Goal: Task Accomplishment & Management: Use online tool/utility

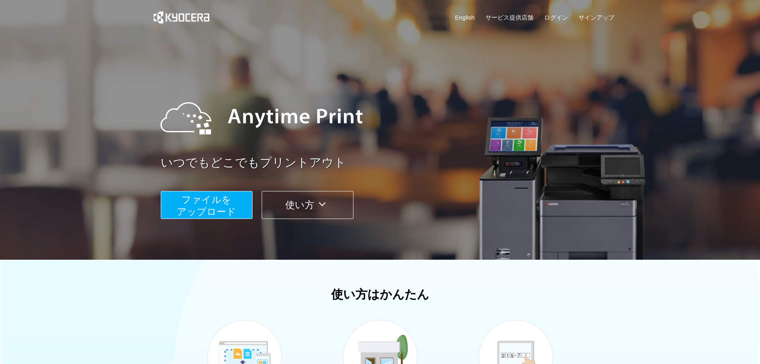
click at [219, 204] on span "ファイルを ​​アップロード" at bounding box center [206, 205] width 59 height 23
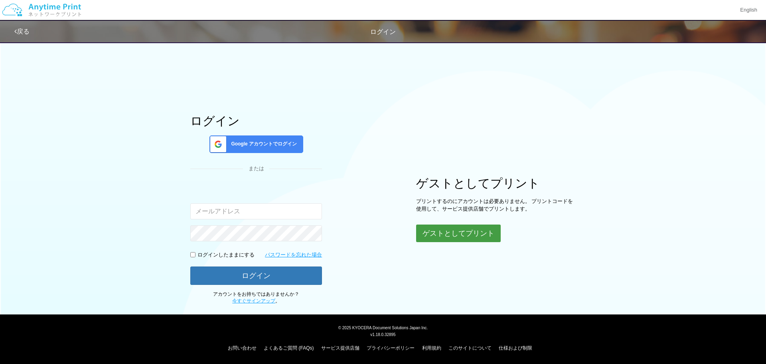
click at [456, 236] on button "ゲストとしてプリント" at bounding box center [458, 233] width 85 height 18
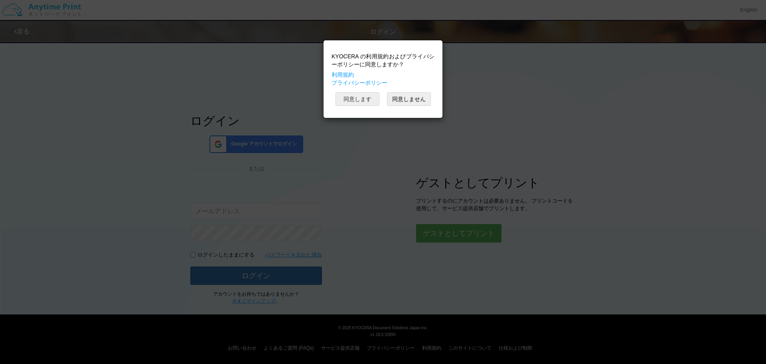
click at [358, 102] on button "同意します" at bounding box center [358, 99] width 44 height 14
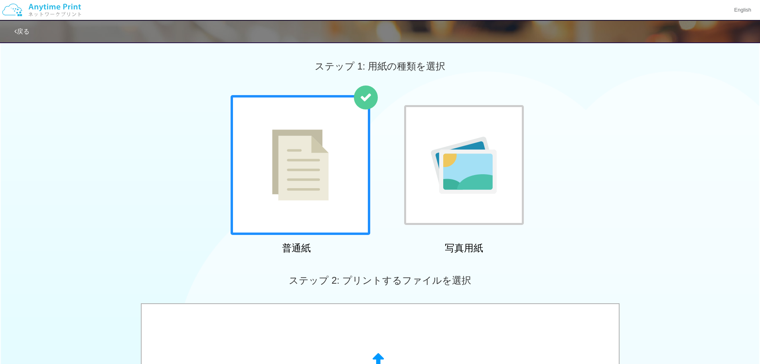
scroll to position [40, 0]
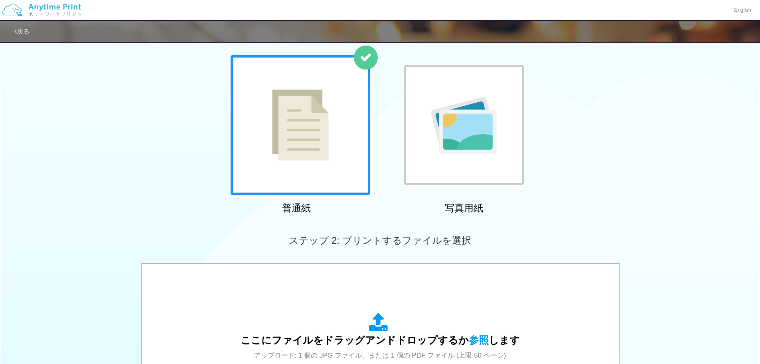
click at [299, 165] on div at bounding box center [301, 125] width 140 height 140
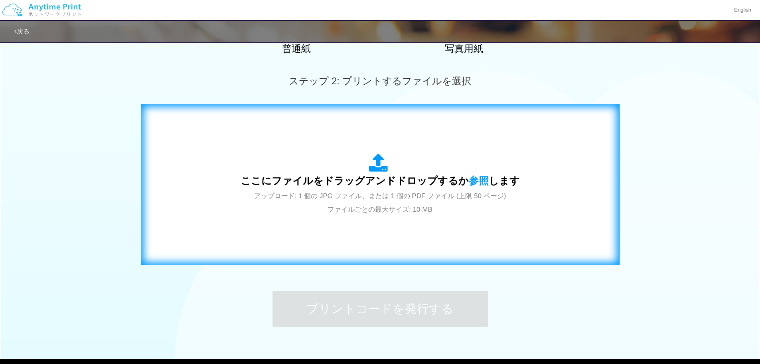
scroll to position [200, 0]
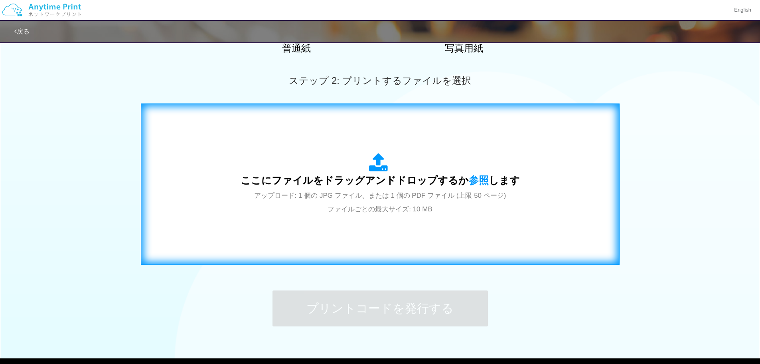
click at [392, 212] on span "アップロード: 1 個の JPG ファイル、または 1 個の PDF ファイル (上限 50 ページ) ファイルごとの最大サイズ: 10 MB" at bounding box center [380, 202] width 252 height 21
click at [347, 206] on span "アップロード: 1 個の JPG ファイル、または 1 個の PDF ファイル (上限 50 ページ) ファイルごとの最大サイズ: 10 MB" at bounding box center [380, 202] width 252 height 21
click at [385, 162] on icon at bounding box center [380, 163] width 22 height 20
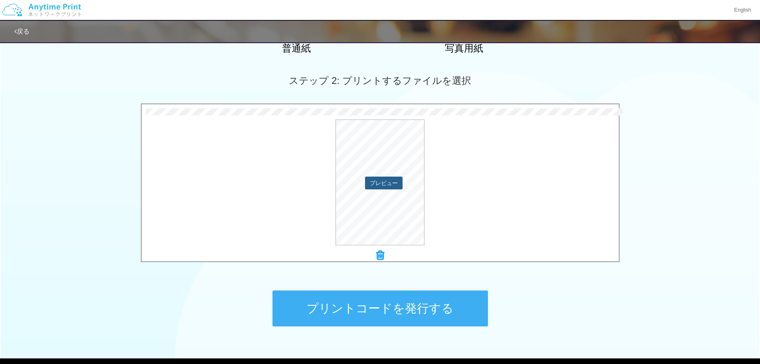
click at [384, 186] on button "プレビュー" at bounding box center [384, 182] width 38 height 13
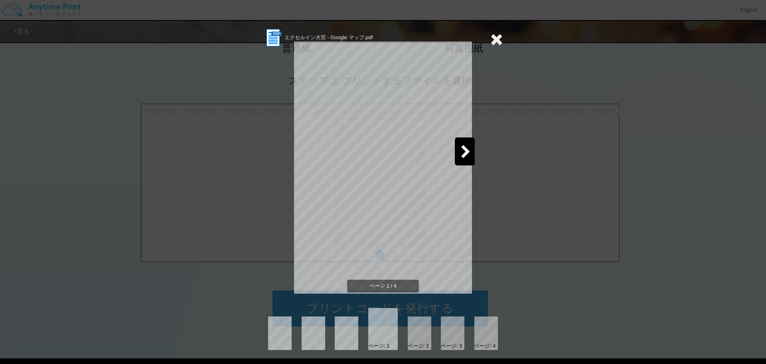
click at [418, 336] on div at bounding box center [420, 333] width 24 height 34
click at [442, 332] on div at bounding box center [453, 333] width 24 height 34
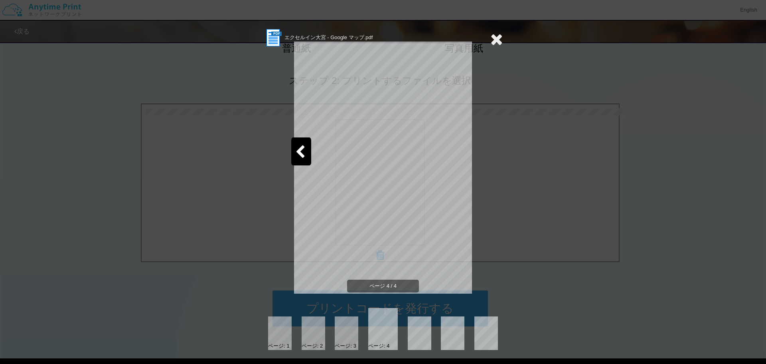
click at [495, 38] on icon at bounding box center [497, 39] width 12 height 16
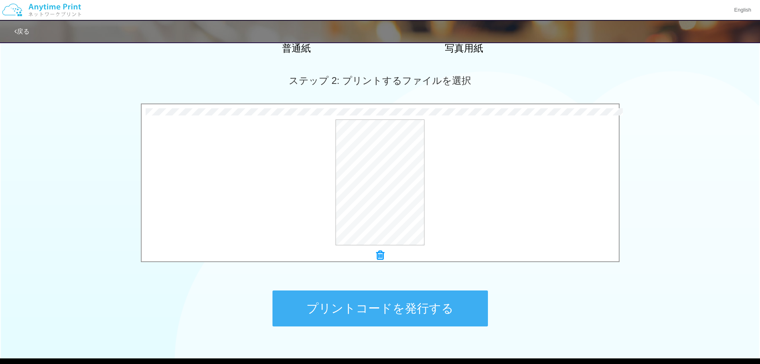
click at [380, 257] on icon at bounding box center [380, 255] width 8 height 10
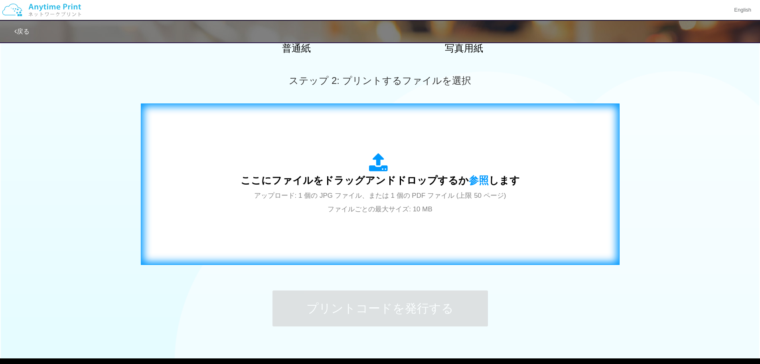
click at [378, 206] on span "アップロード: 1 個の JPG ファイル、または 1 個の PDF ファイル (上限 50 ページ) ファイルごとの最大サイズ: 10 MB" at bounding box center [380, 202] width 252 height 21
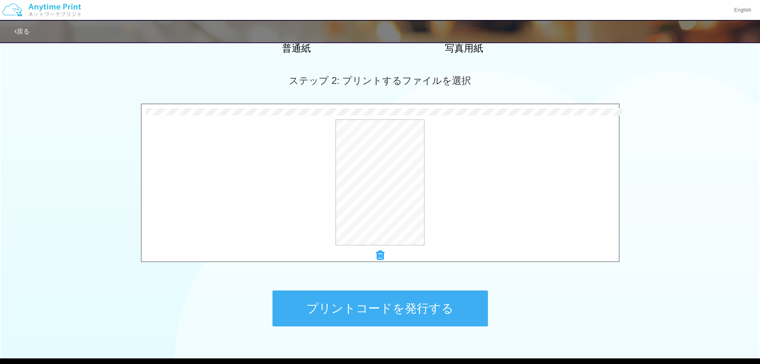
click at [453, 312] on button "プリントコードを発行する" at bounding box center [381, 308] width 216 height 36
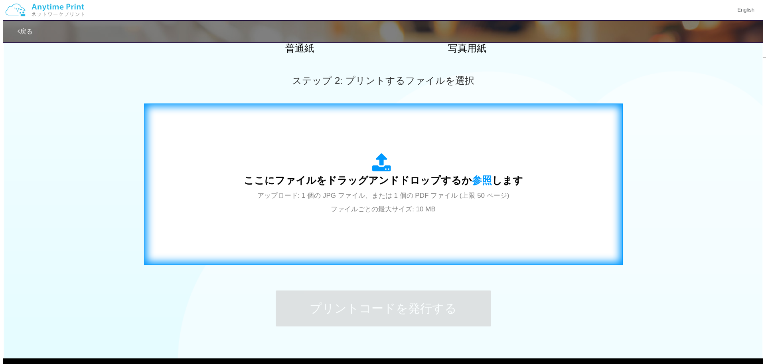
scroll to position [0, 0]
